Goal: Task Accomplishment & Management: Manage account settings

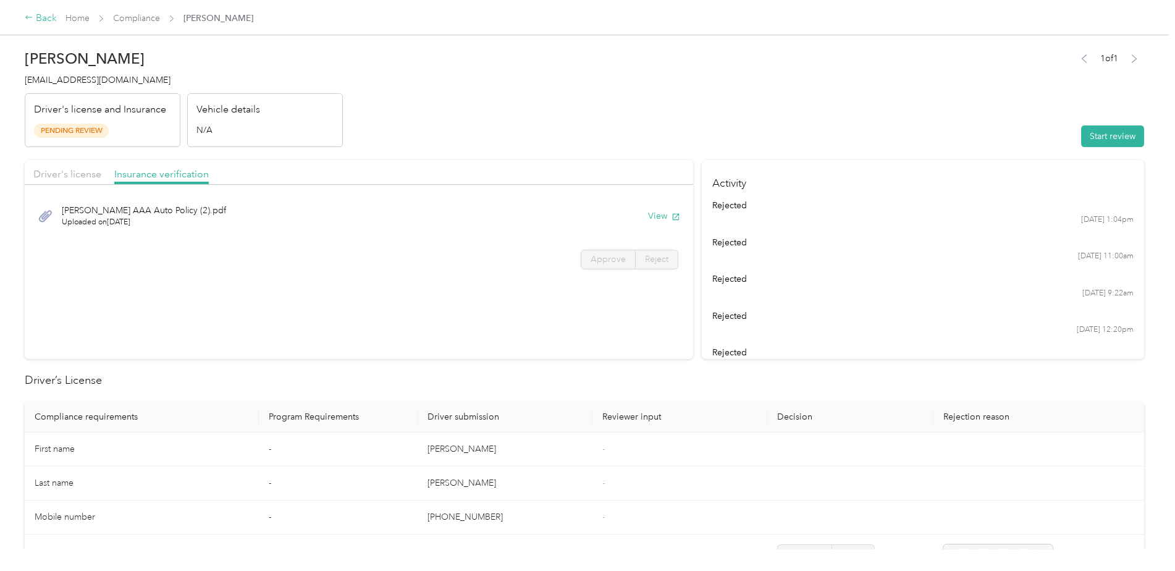
click at [34, 20] on div "Back" at bounding box center [41, 18] width 32 height 15
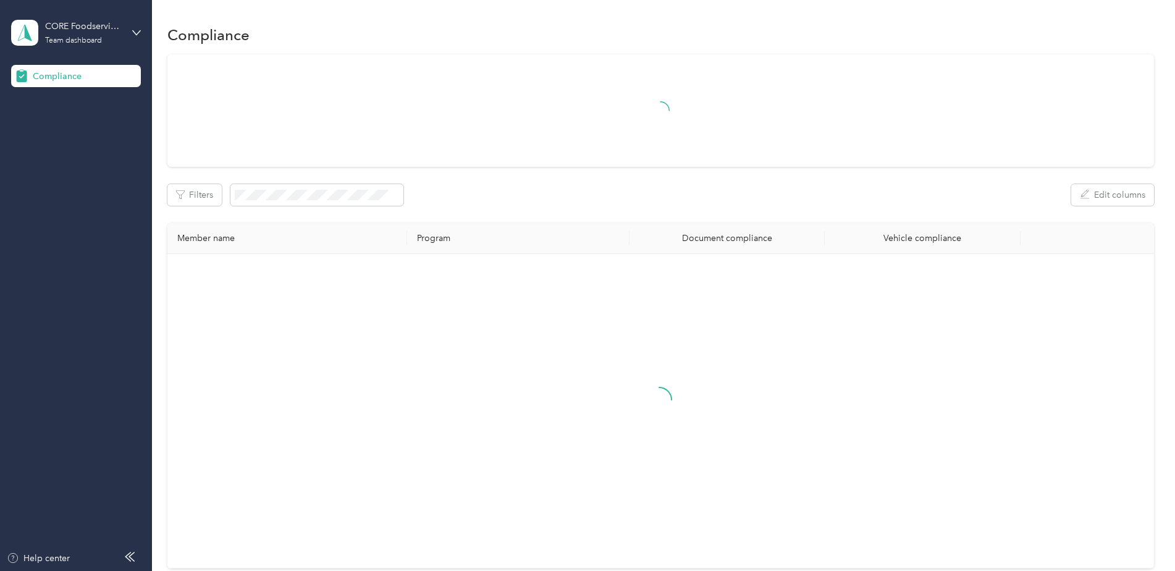
click at [141, 31] on aside "CORE Foodservice (Main) Team dashboard Compliance Help center" at bounding box center [76, 285] width 152 height 571
click at [130, 28] on div "CORE Foodservice (Main) Team dashboard" at bounding box center [76, 32] width 130 height 43
click at [74, 125] on div "Log out" at bounding box center [141, 127] width 243 height 22
